Goal: Communication & Community: Answer question/provide support

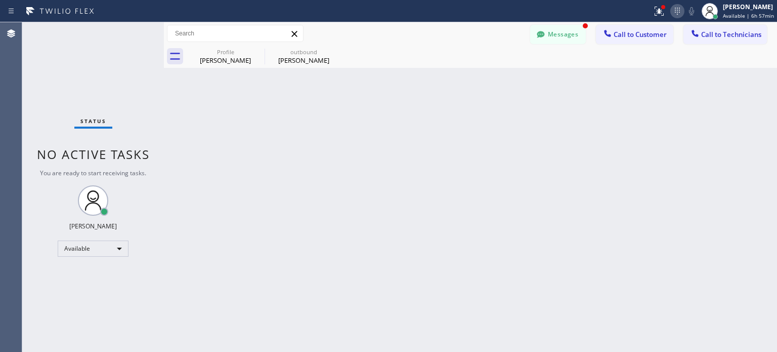
scroll to position [101, 0]
click at [677, 12] on icon at bounding box center [678, 11] width 12 height 12
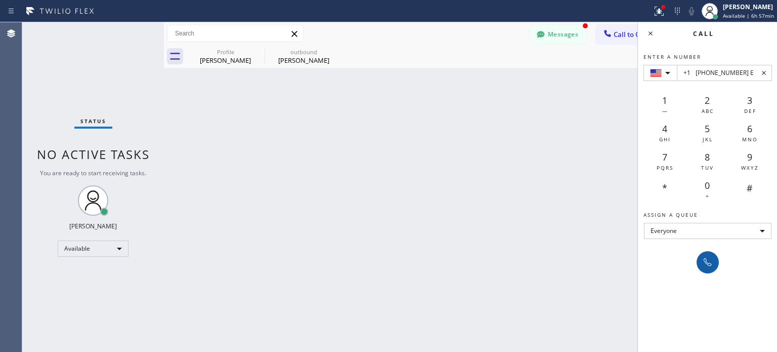
type input "+1 [PHONE_NUMBER] E"
click at [702, 259] on icon at bounding box center [708, 262] width 12 height 12
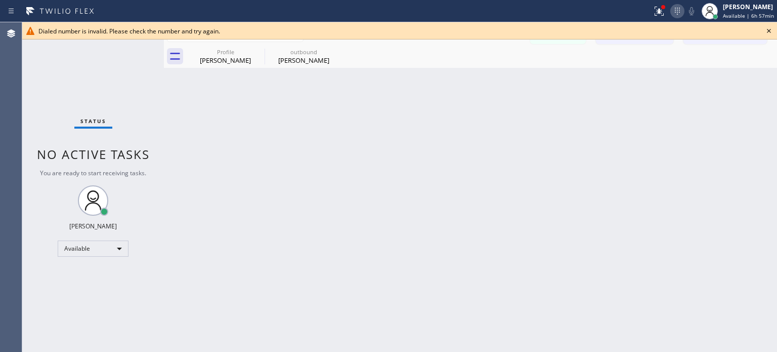
click at [679, 10] on icon at bounding box center [678, 11] width 12 height 12
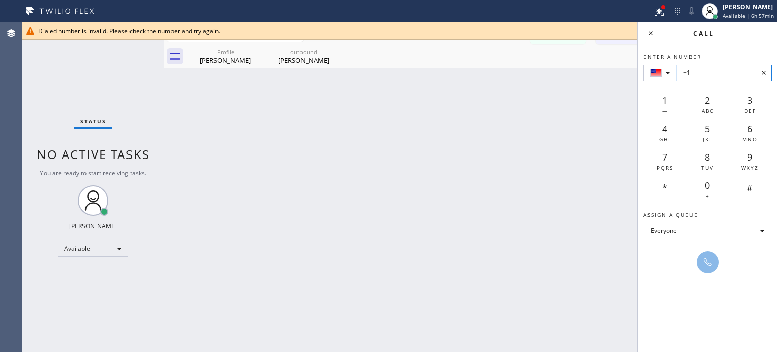
drag, startPoint x: 715, startPoint y: 82, endPoint x: 711, endPoint y: 74, distance: 9.1
paste input "[PHONE_NUMBER]"
type input "+1 [PHONE_NUMBER]"
drag, startPoint x: 708, startPoint y: 267, endPoint x: 305, endPoint y: 21, distance: 473.1
click at [708, 267] on icon at bounding box center [708, 262] width 12 height 12
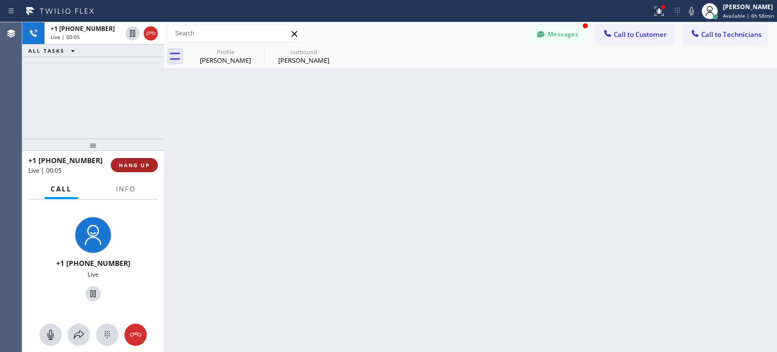
click at [148, 170] on button "HANG UP" at bounding box center [134, 165] width 47 height 14
click at [148, 166] on span "HANG UP" at bounding box center [134, 164] width 31 height 7
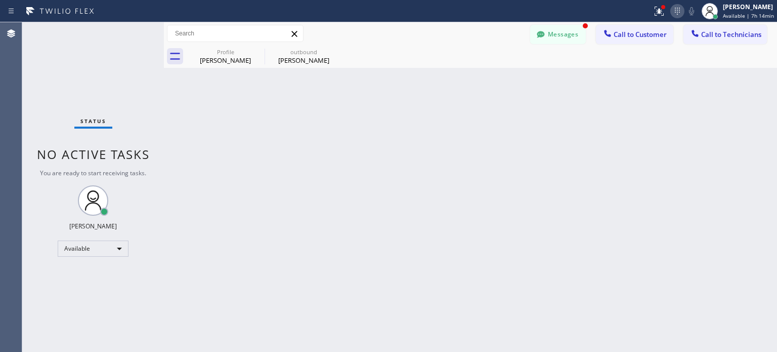
click at [679, 14] on icon at bounding box center [678, 11] width 12 height 12
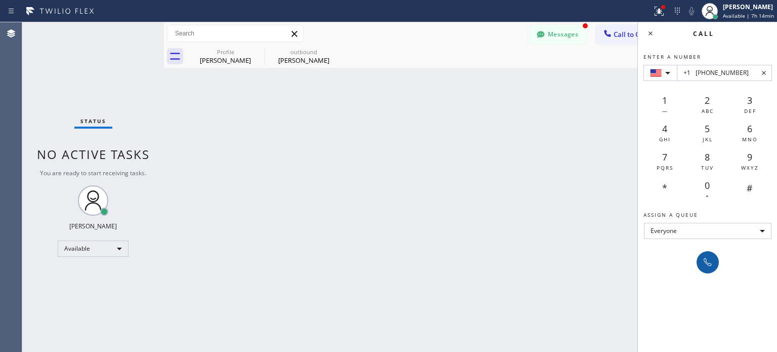
type input "+1 [PHONE_NUMBER]"
drag, startPoint x: 702, startPoint y: 255, endPoint x: 490, endPoint y: 16, distance: 319.4
click at [702, 255] on button at bounding box center [708, 262] width 22 height 22
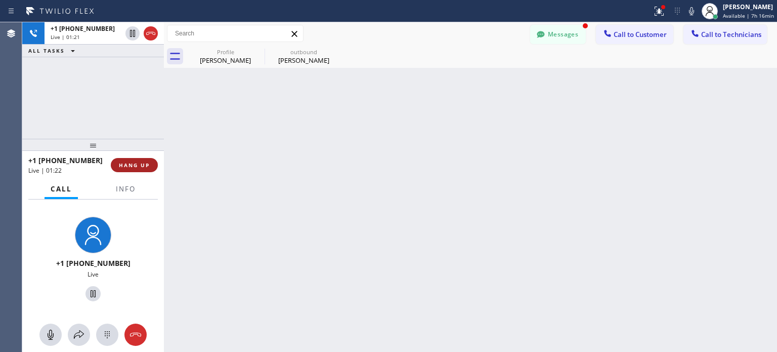
click at [137, 163] on span "HANG UP" at bounding box center [134, 164] width 31 height 7
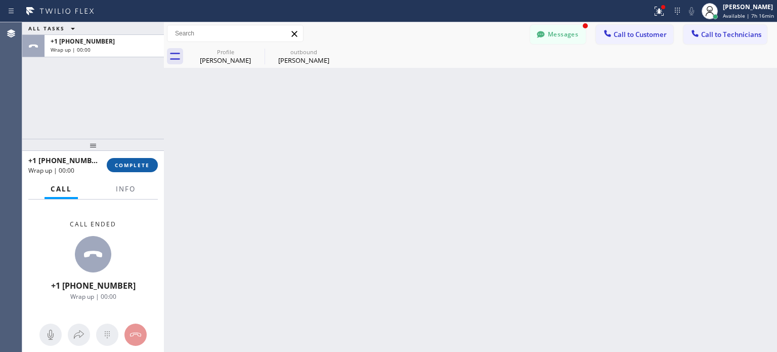
click at [136, 160] on button "COMPLETE" at bounding box center [132, 165] width 51 height 14
